Goal: Communication & Community: Answer question/provide support

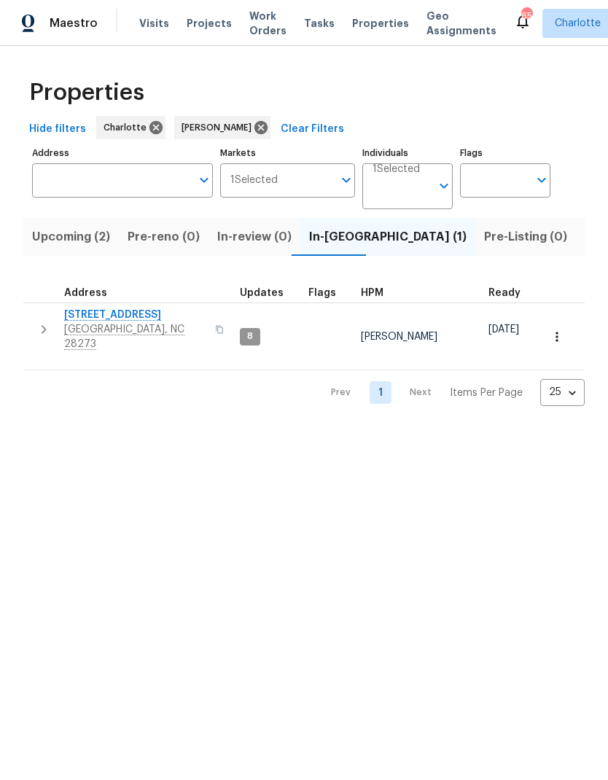
scroll to position [0, 28]
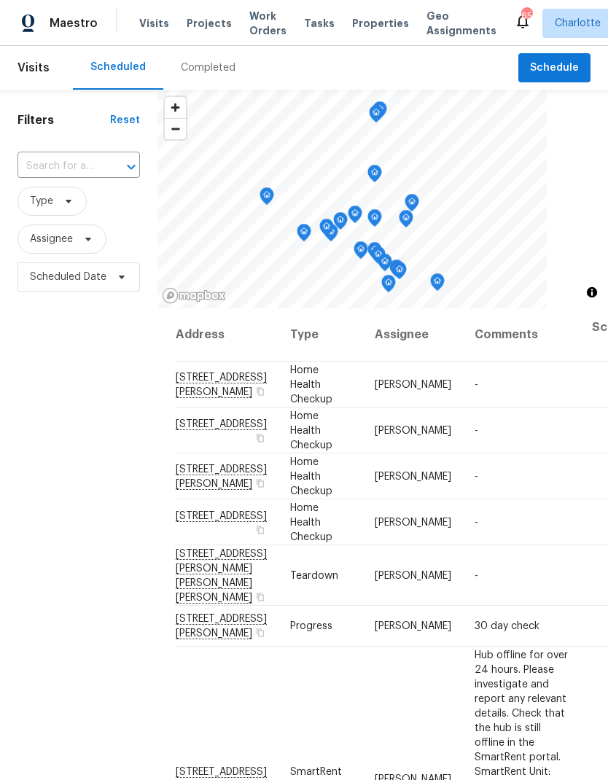
click at [213, 20] on span "Projects" at bounding box center [209, 23] width 45 height 15
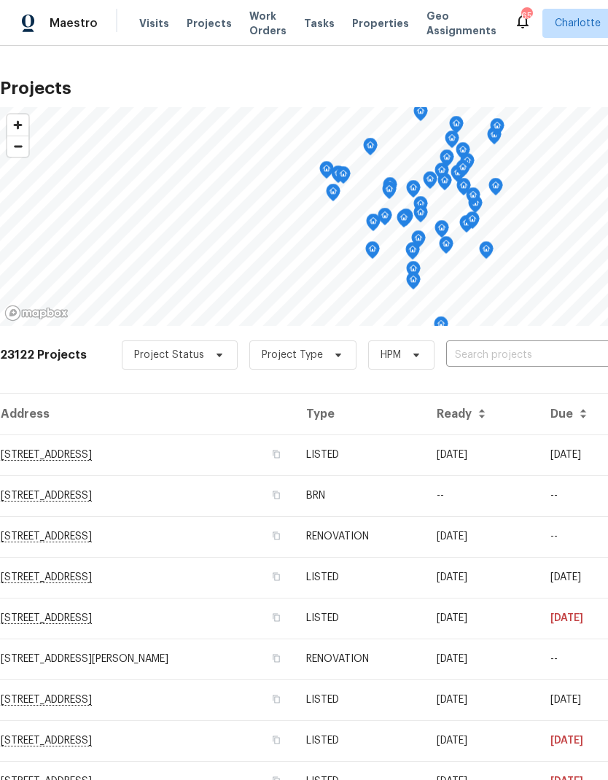
click at [510, 359] on input "text" at bounding box center [529, 355] width 167 height 23
type input "2650"
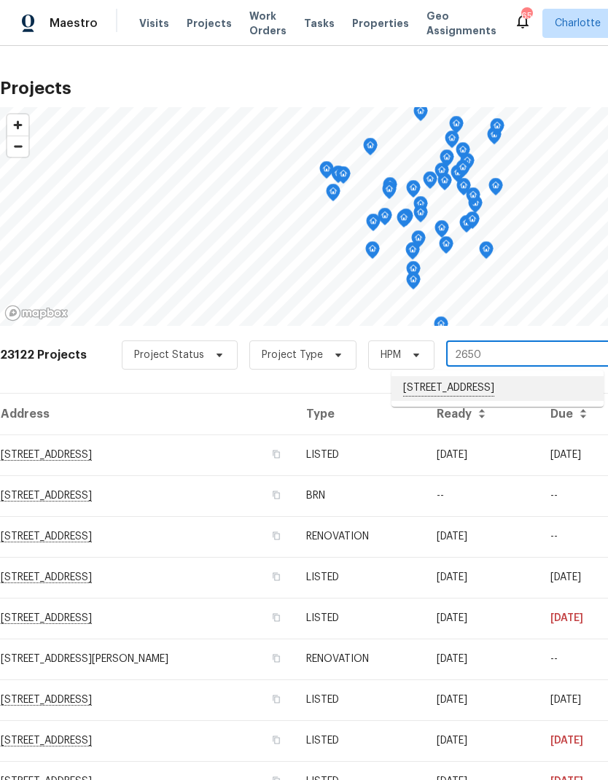
click at [460, 389] on li "2650 Whisper Ridge Ln, Matthews, NC 28105" at bounding box center [498, 388] width 212 height 25
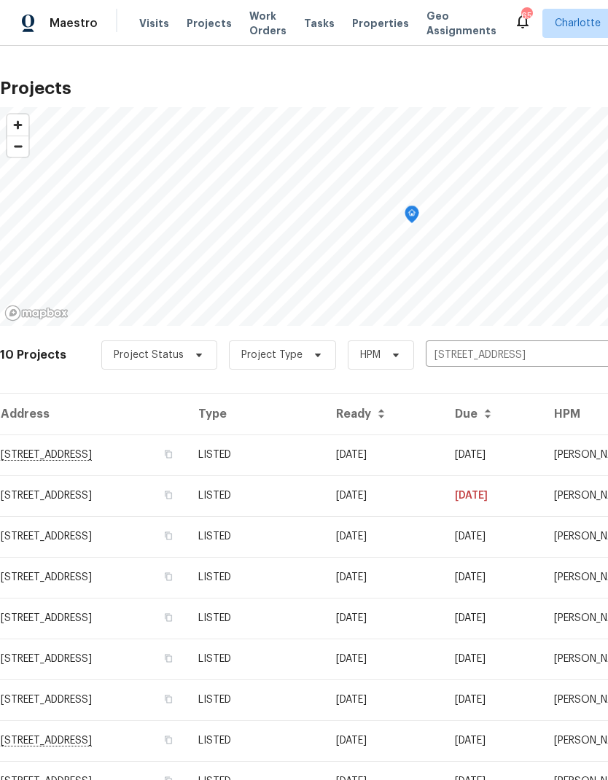
click at [163, 447] on td "2650 Whisper Ridge Ln, Matthews, NC 28105" at bounding box center [93, 455] width 187 height 41
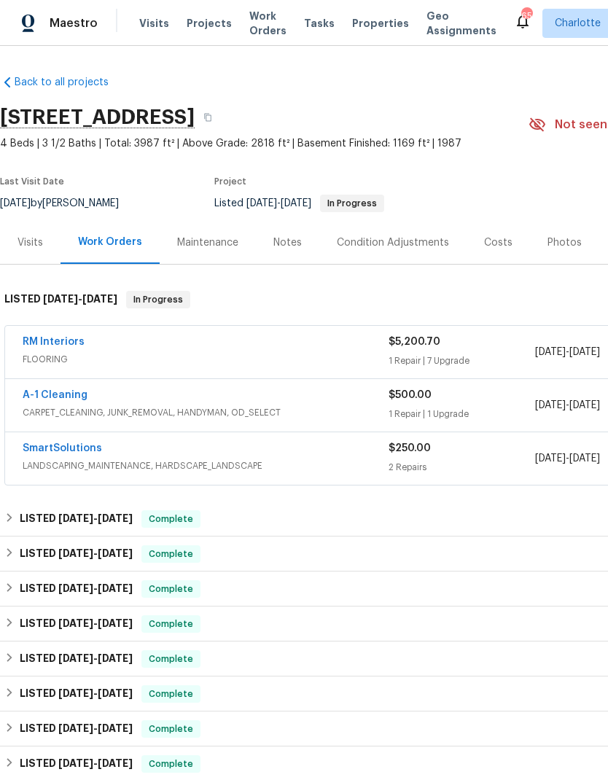
click at [44, 338] on link "RM Interiors" at bounding box center [54, 342] width 62 height 10
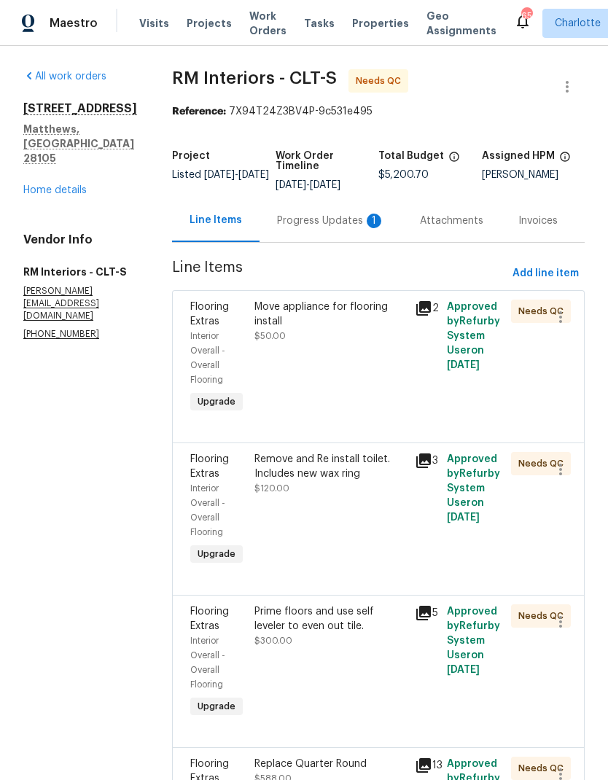
click at [349, 226] on div "Progress Updates 1" at bounding box center [331, 221] width 108 height 15
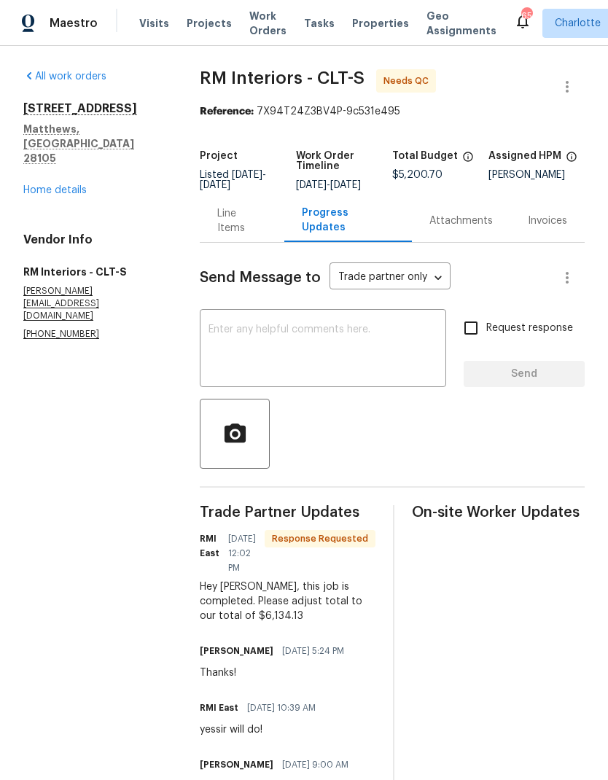
click at [327, 357] on textarea at bounding box center [323, 349] width 229 height 51
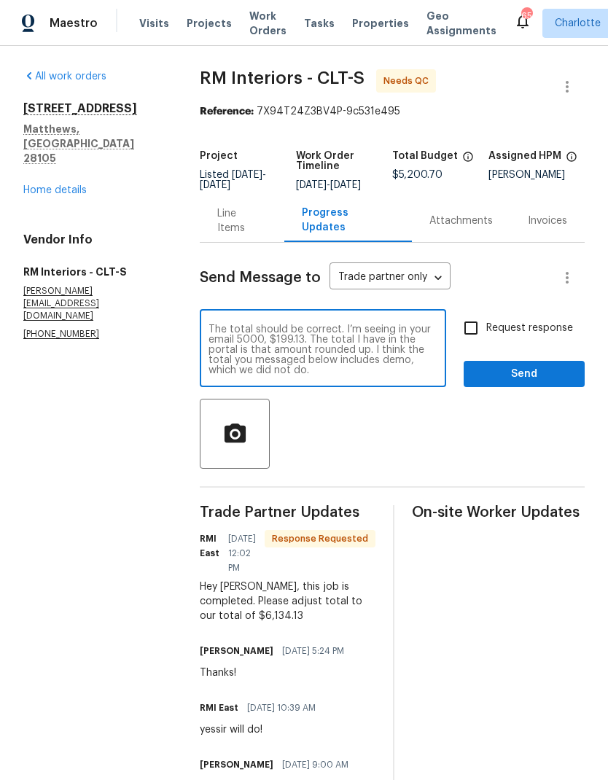
click at [317, 348] on textarea "The total should be correct. I’m seeing in your email 5000, $199.13. The total …" at bounding box center [323, 349] width 229 height 51
click at [276, 348] on textarea "The total should be correct. I’m seeing in your email 5199.13. The total I have…" at bounding box center [323, 349] width 229 height 51
type textarea "The total should be correct. I’m seeing in your email $5199.13. The total I hav…"
click at [476, 343] on input "Request response" at bounding box center [471, 328] width 31 height 31
checkbox input "true"
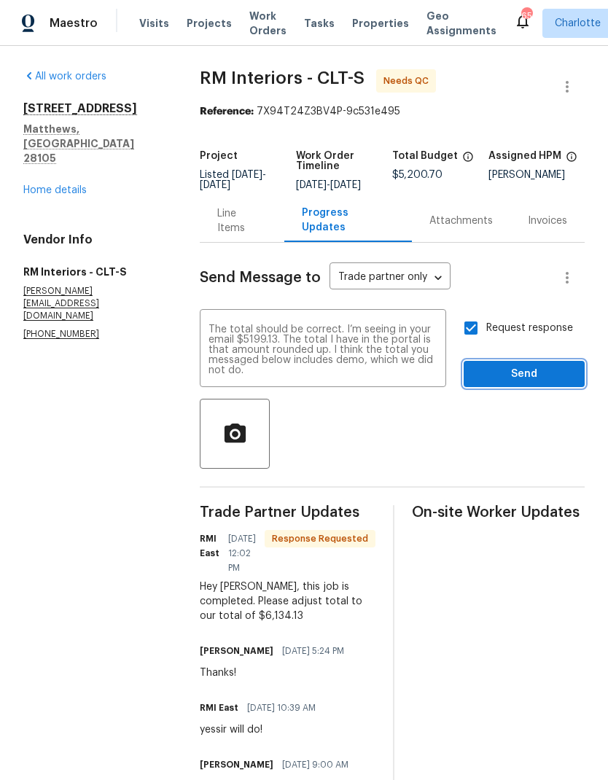
click at [508, 384] on span "Send" at bounding box center [524, 374] width 98 height 18
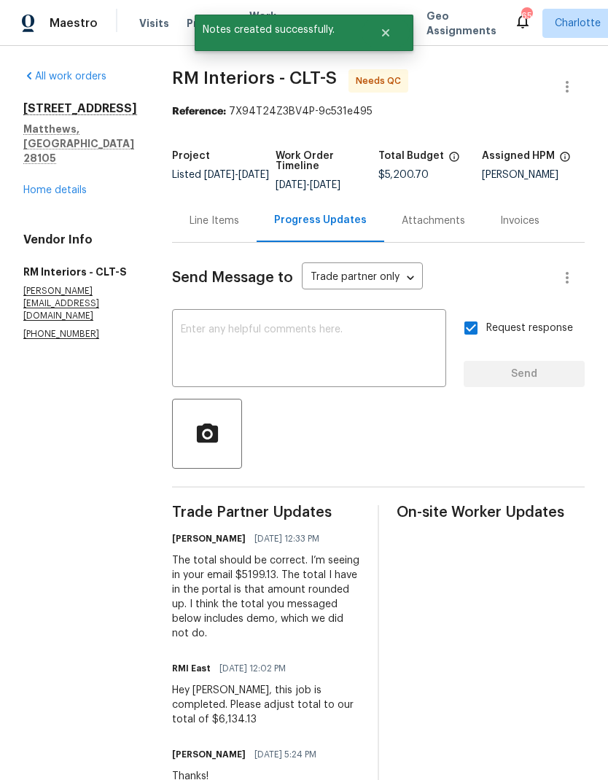
click at [92, 15] on div "Maestro" at bounding box center [49, 23] width 98 height 29
